Goal: Information Seeking & Learning: Learn about a topic

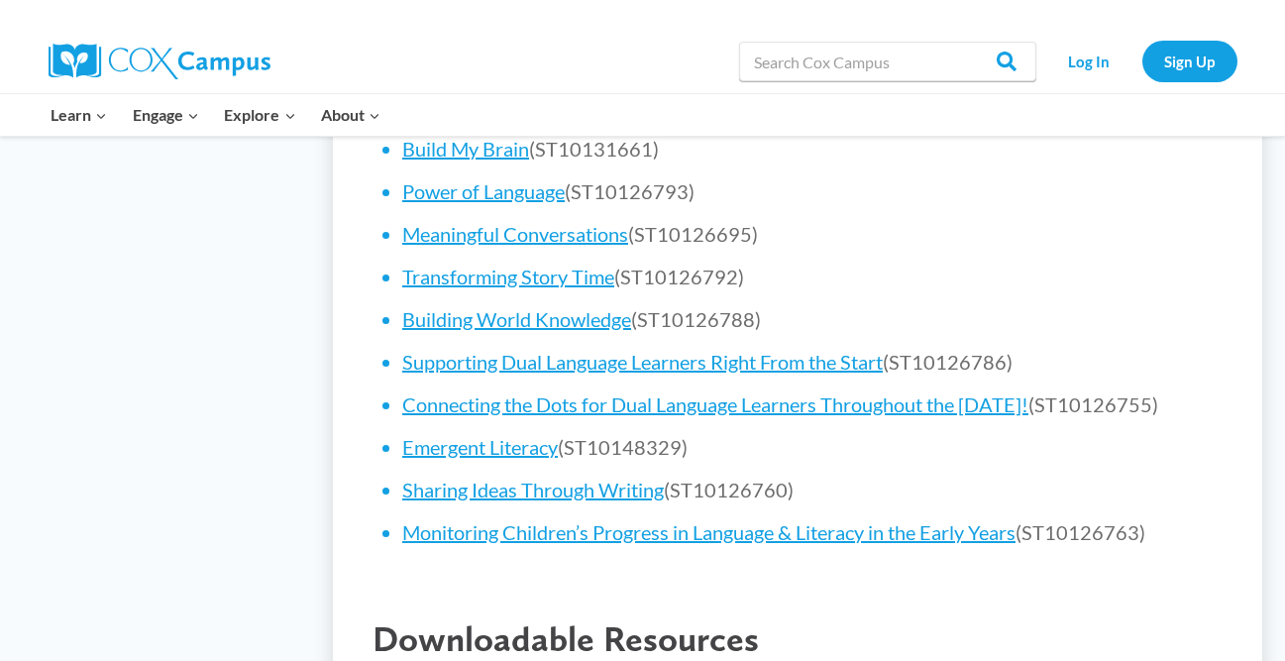
scroll to position [1223, 0]
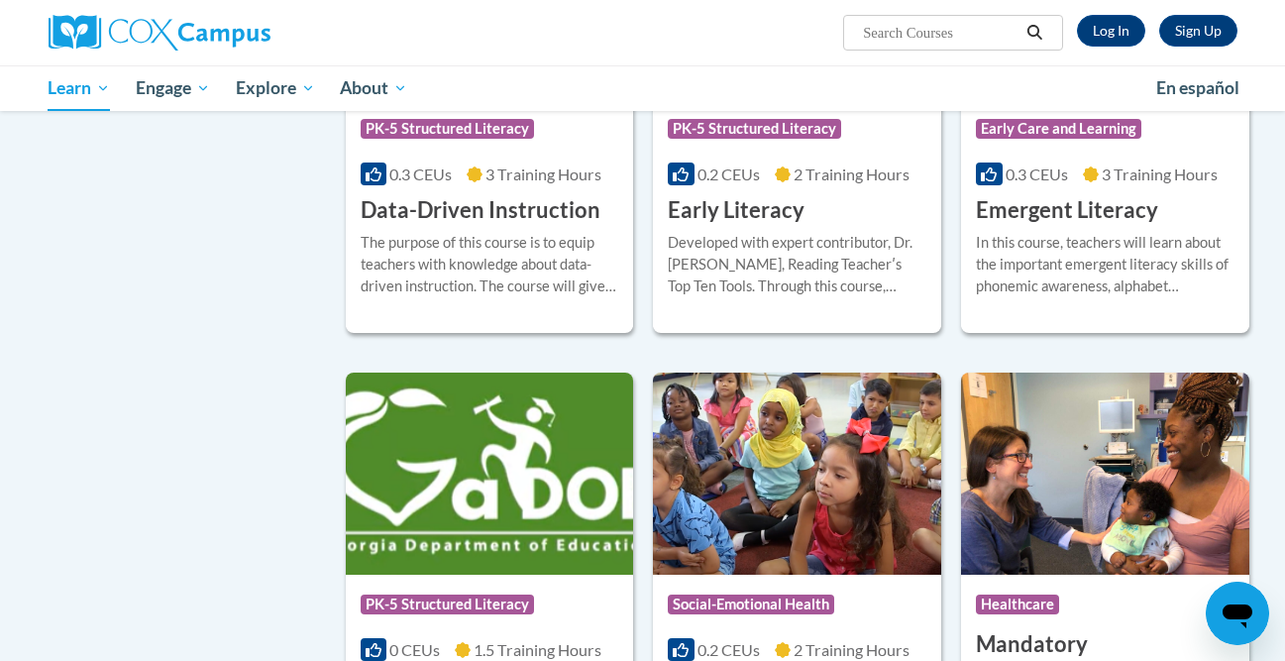
scroll to position [2114, 0]
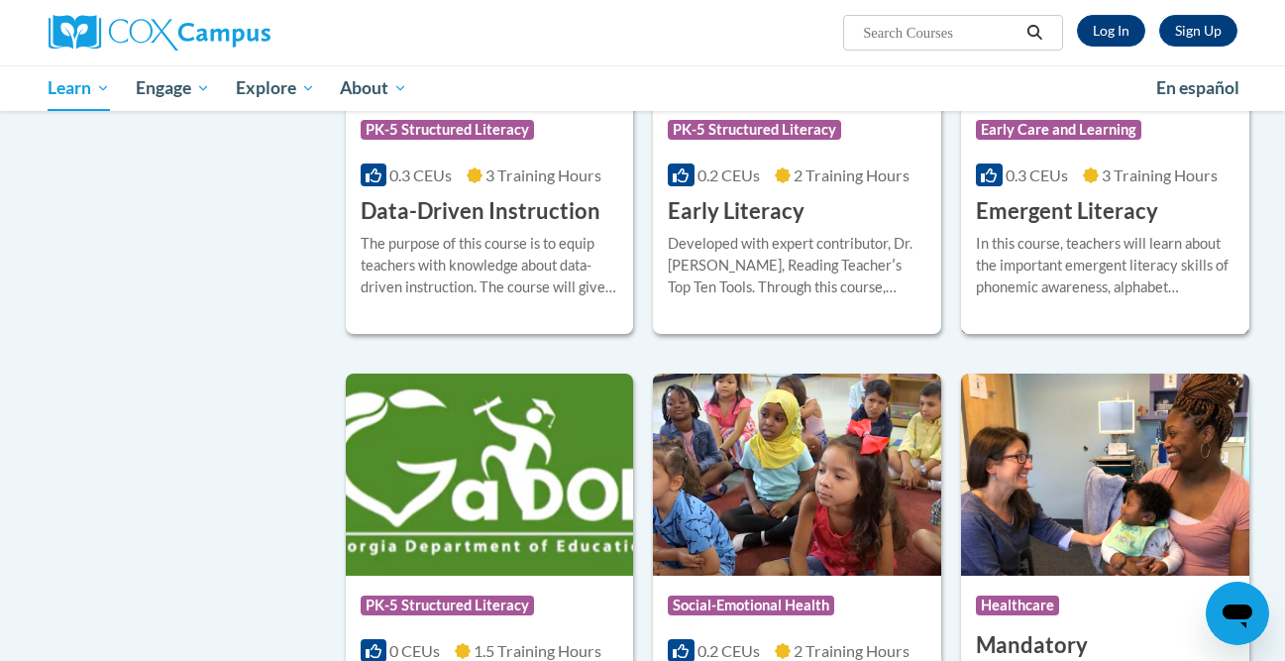
click at [1117, 227] on h3 "Emergent Literacy" at bounding box center [1067, 211] width 182 height 31
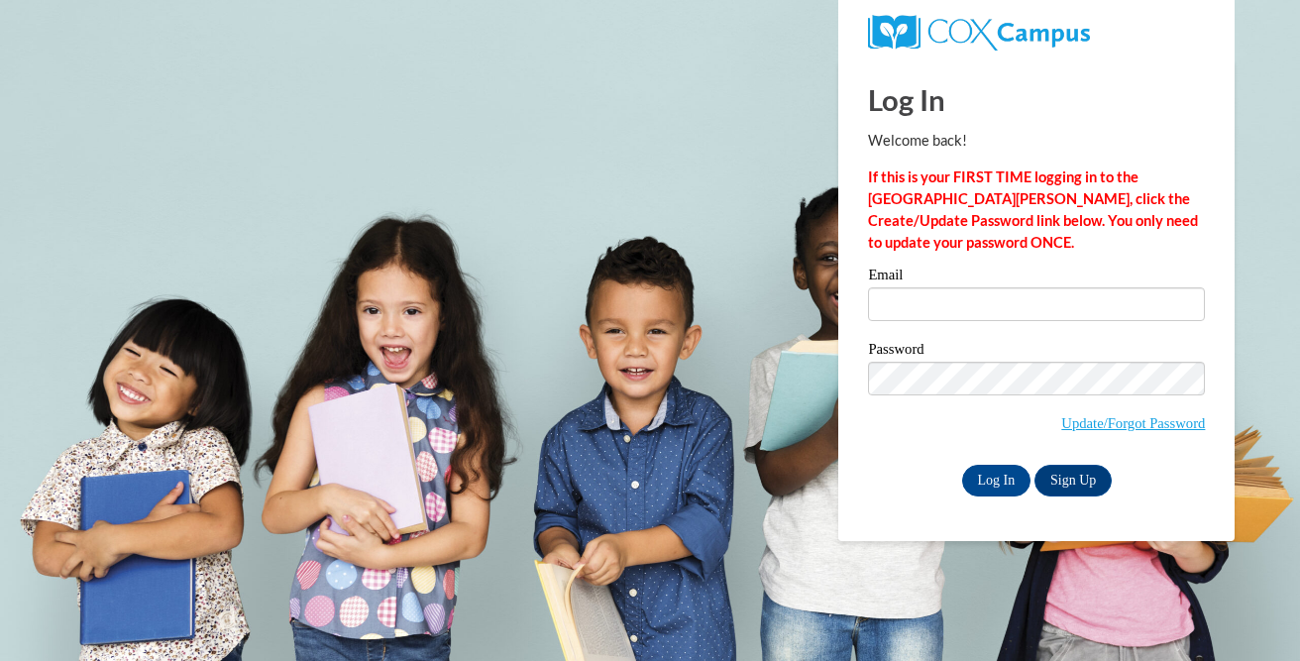
type input "ruffinmckenzie@gmail.com"
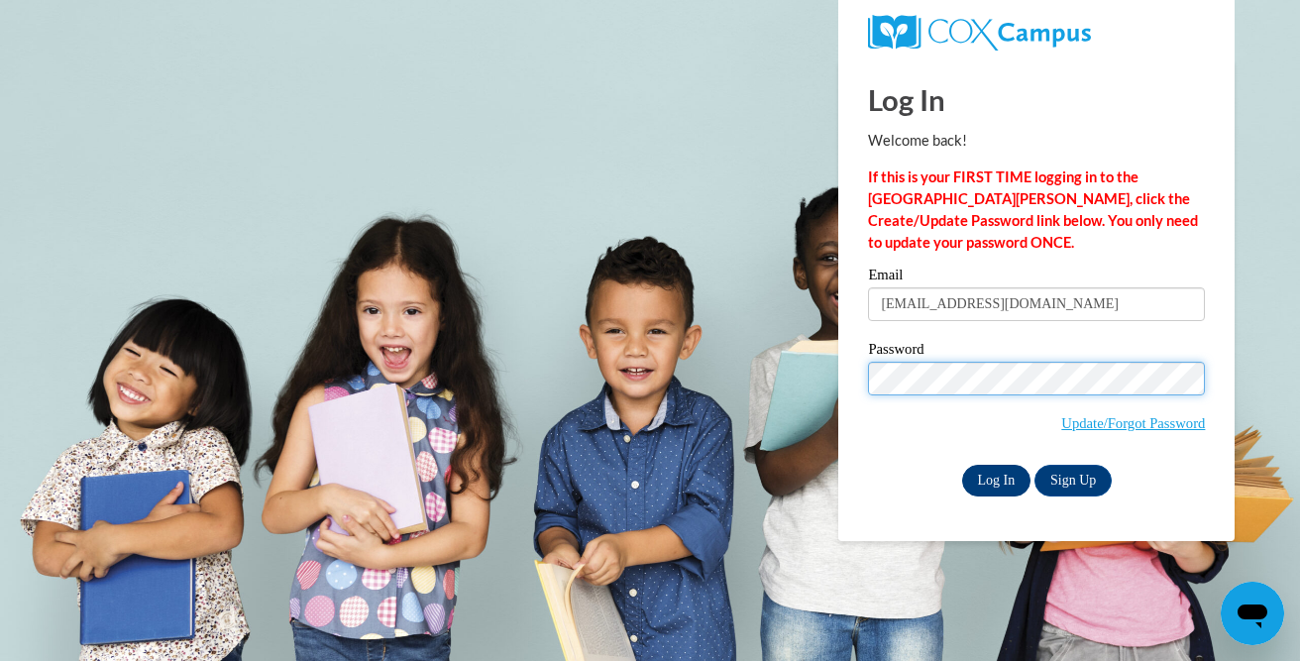
click at [962, 465] on input "Log In" at bounding box center [996, 481] width 69 height 32
click at [868, 430] on span "Update/Forgot Password" at bounding box center [1036, 403] width 337 height 82
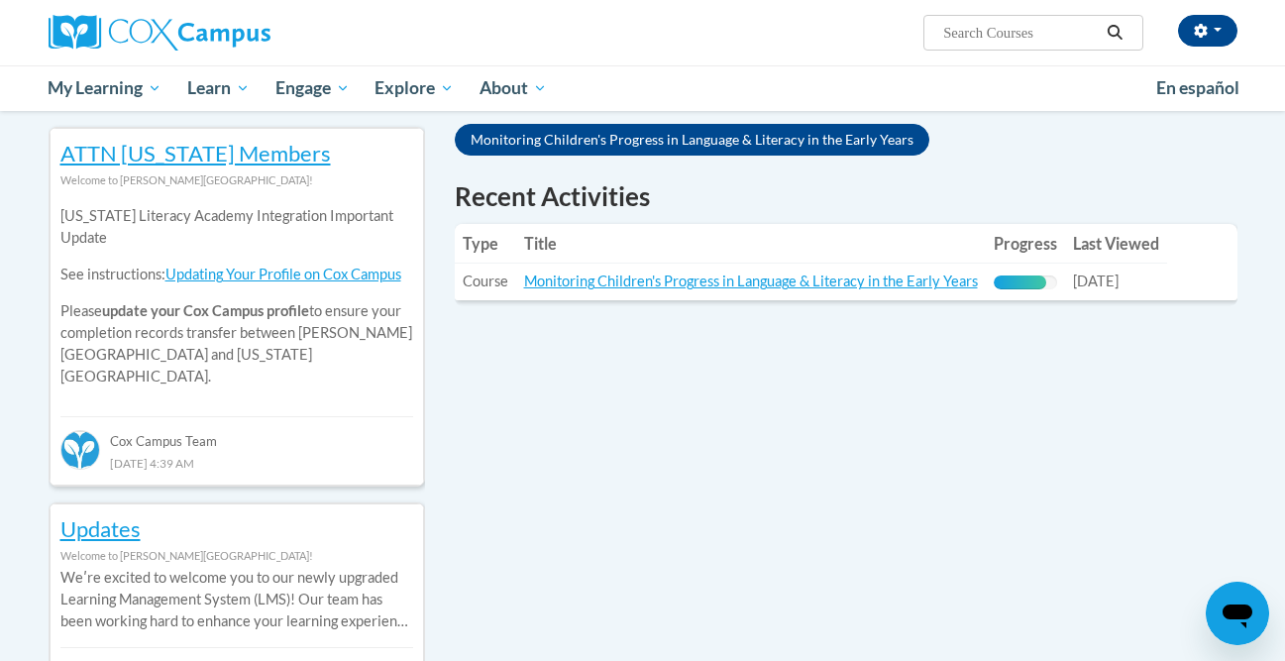
scroll to position [648, 0]
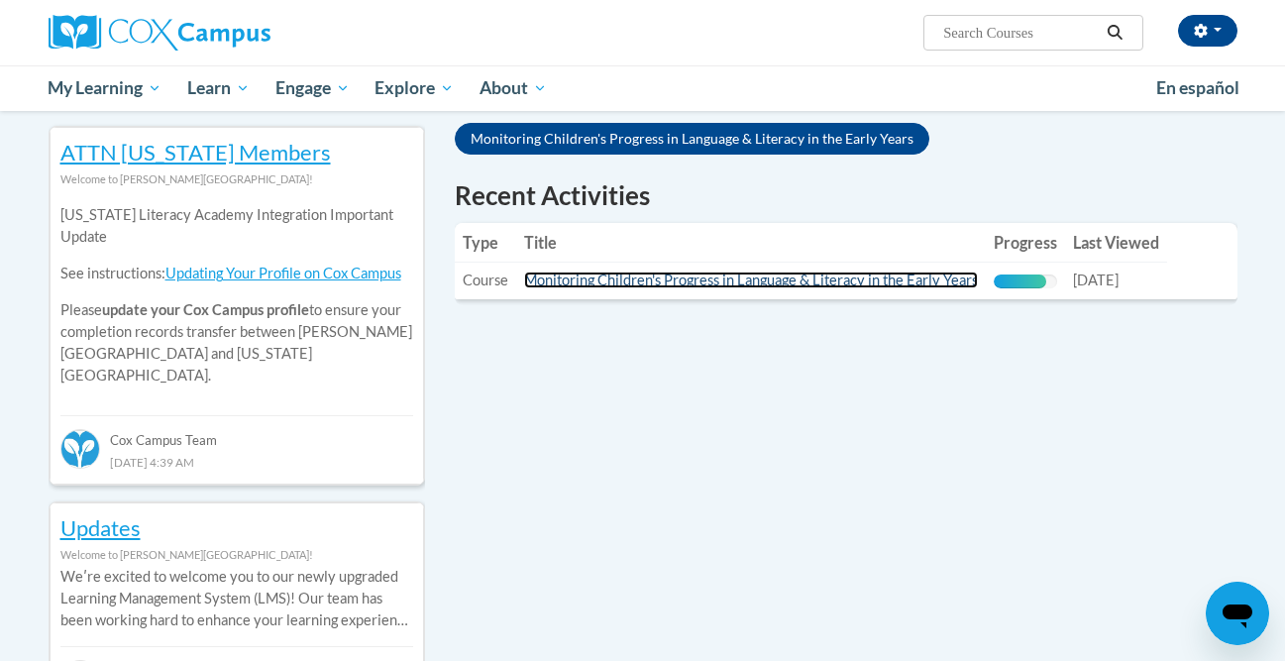
click at [856, 285] on link "Monitoring Children's Progress in Language & Literacy in the Early Years" at bounding box center [751, 279] width 454 height 17
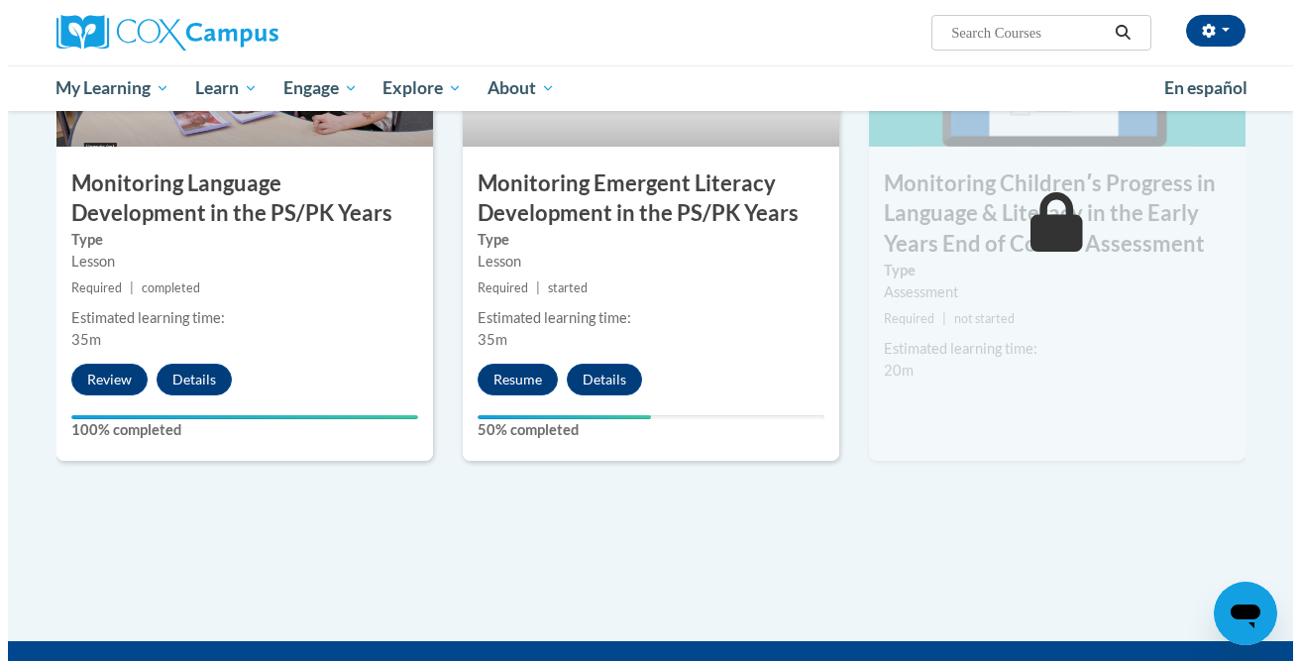
scroll to position [0, 0]
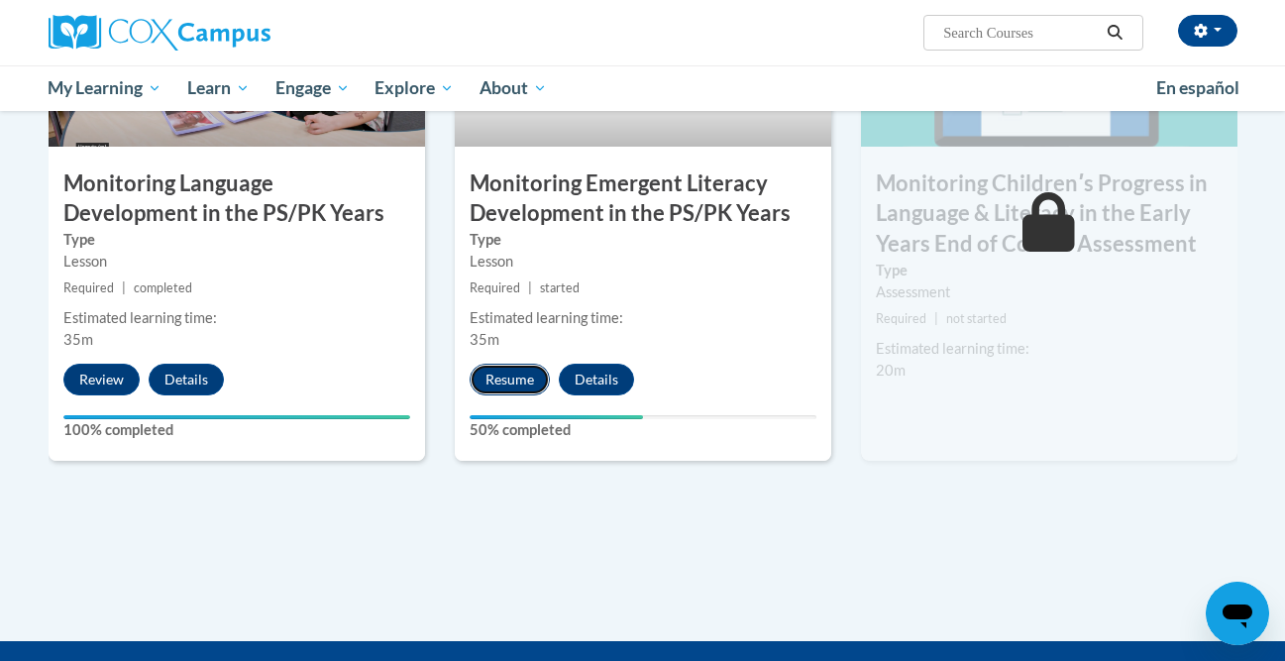
click at [505, 393] on button "Resume" at bounding box center [510, 380] width 80 height 32
